Goal: Find specific page/section: Find specific page/section

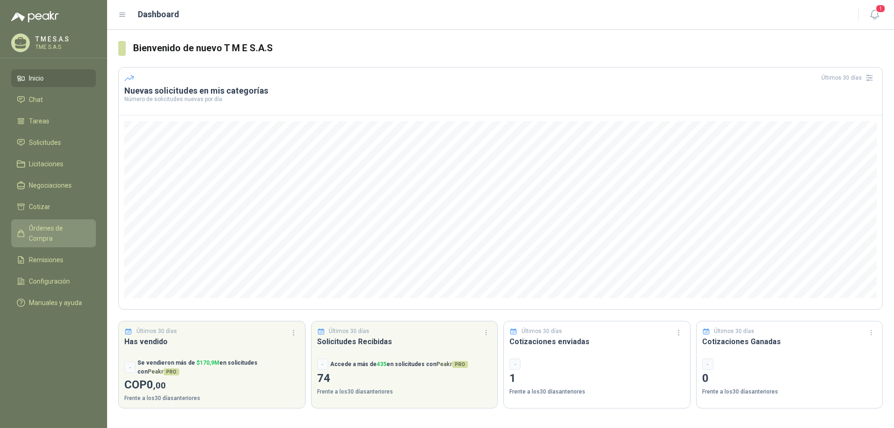
click at [32, 227] on span "Órdenes de Compra" at bounding box center [58, 233] width 58 height 20
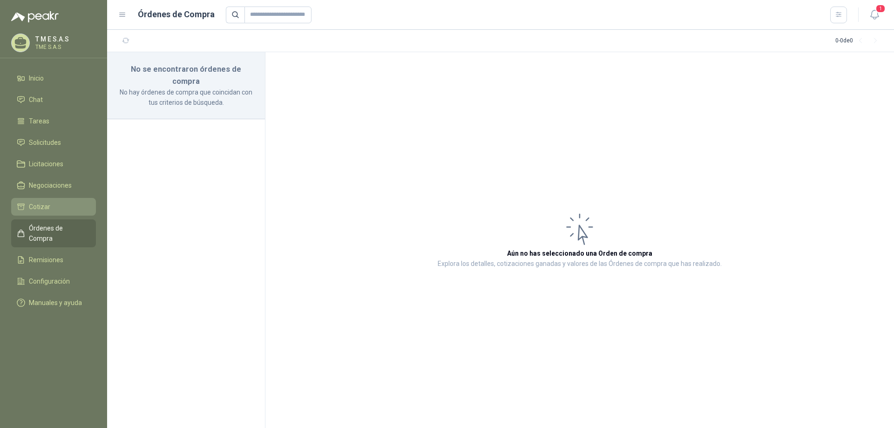
click at [35, 207] on span "Cotizar" at bounding box center [39, 207] width 21 height 10
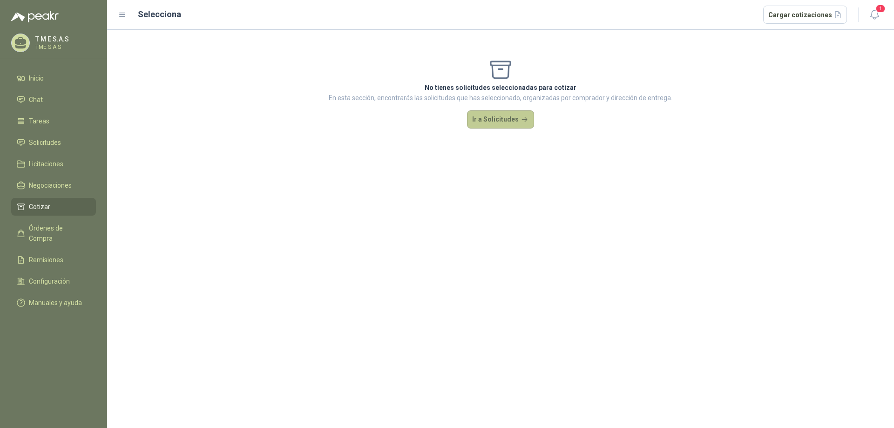
click at [515, 122] on button "Ir a Solicitudes" at bounding box center [500, 119] width 67 height 19
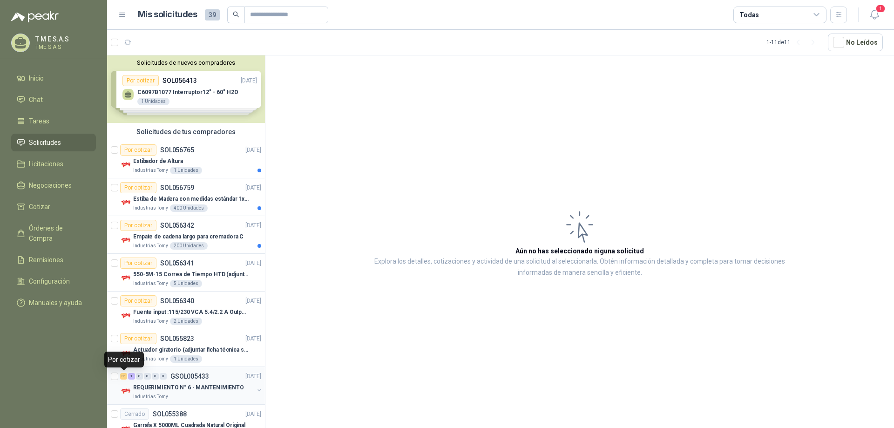
click at [123, 377] on div "31" at bounding box center [123, 376] width 7 height 7
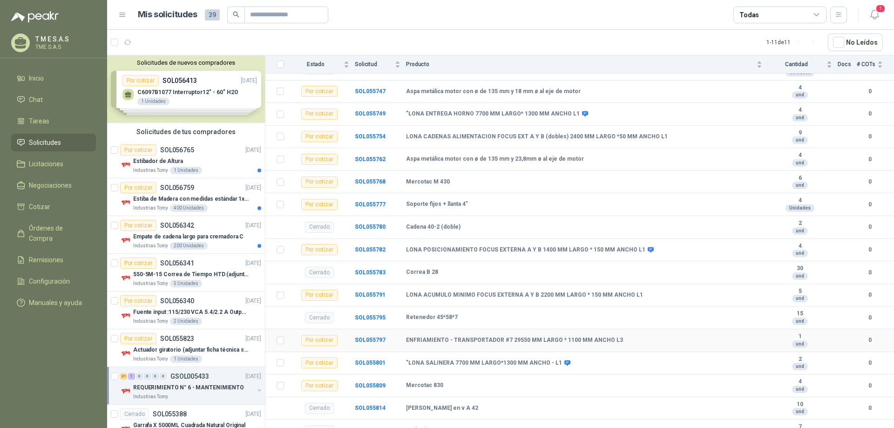
scroll to position [885, 0]
